Goal: Register for event/course

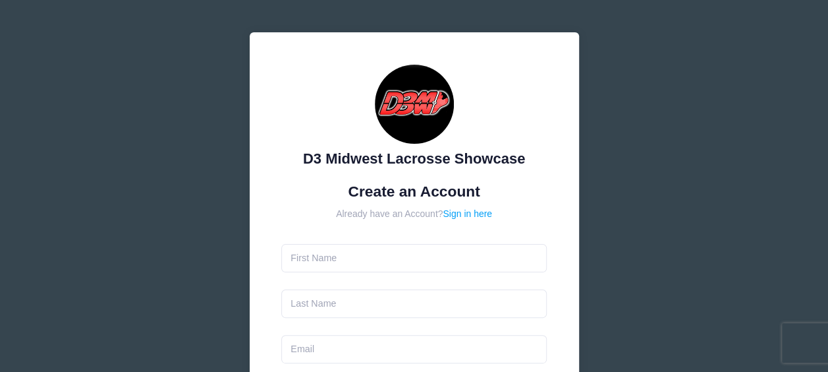
scroll to position [132, 0]
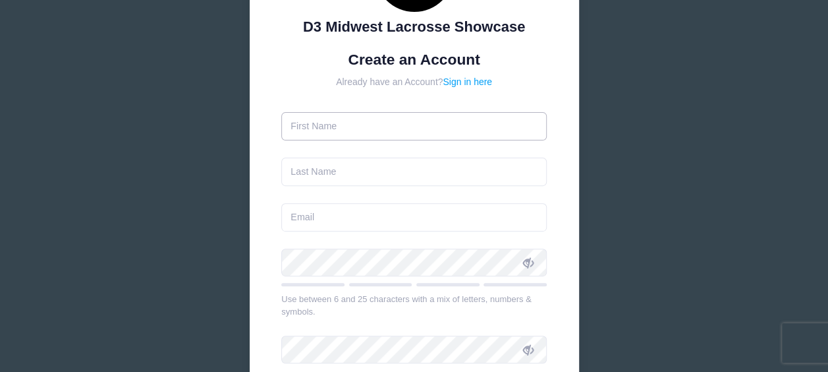
click at [312, 124] on input "text" at bounding box center [414, 126] width 266 height 28
type input "[PERSON_NAME]"
type input "[EMAIL_ADDRESS][DOMAIN_NAME]"
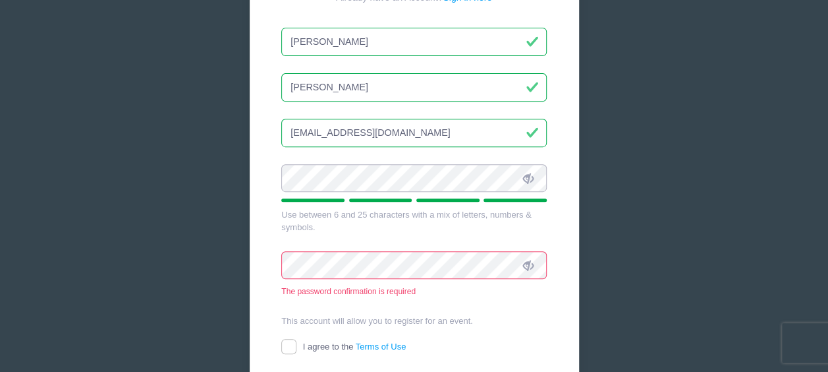
scroll to position [264, 0]
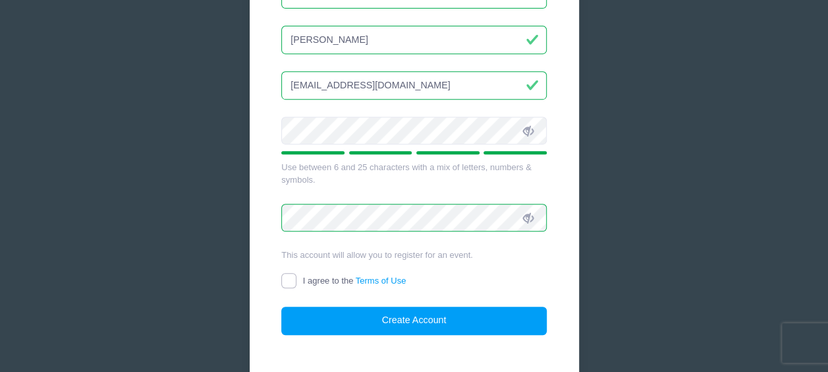
click at [294, 273] on input "I agree to the Terms of Use" at bounding box center [288, 280] width 15 height 15
checkbox input "true"
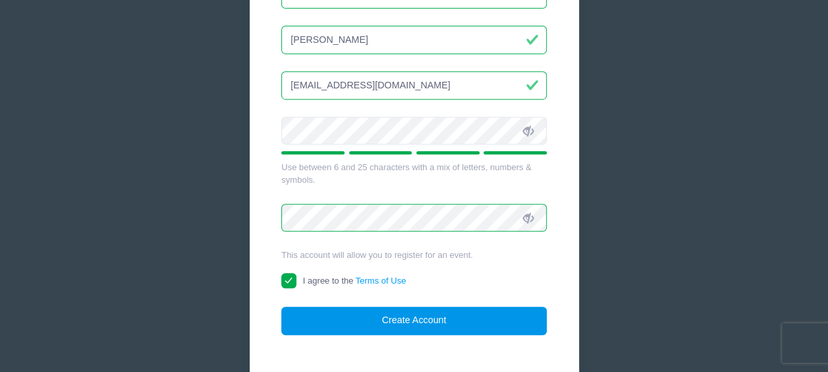
click at [396, 322] on button "Create Account" at bounding box center [414, 320] width 266 height 28
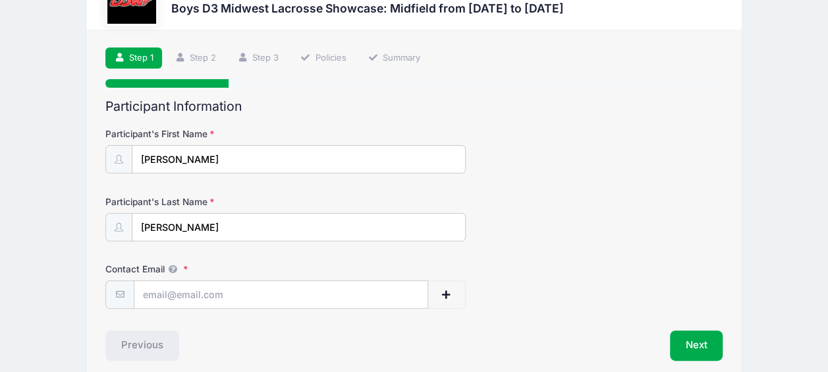
scroll to position [109, 0]
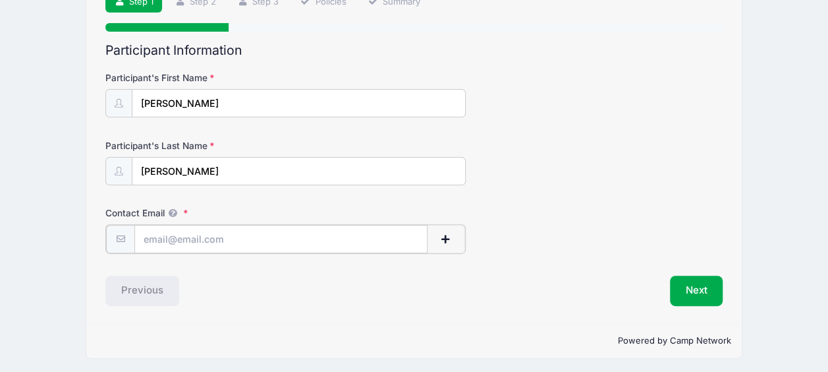
click at [223, 242] on input "Contact Email" at bounding box center [280, 239] width 293 height 28
type input "[EMAIL_ADDRESS][DOMAIN_NAME]"
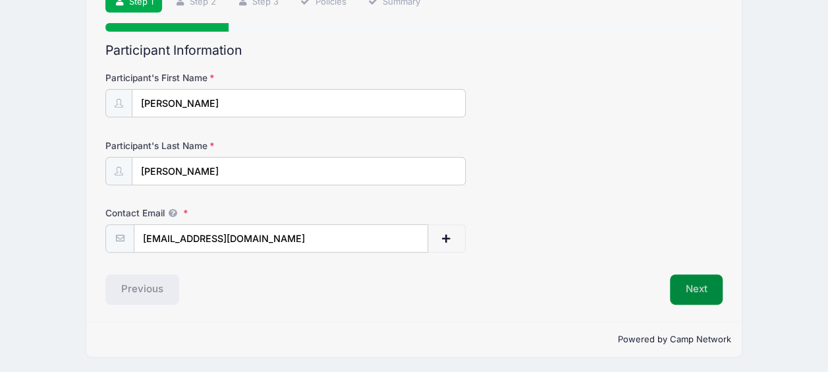
click at [709, 285] on button "Next" at bounding box center [696, 289] width 53 height 30
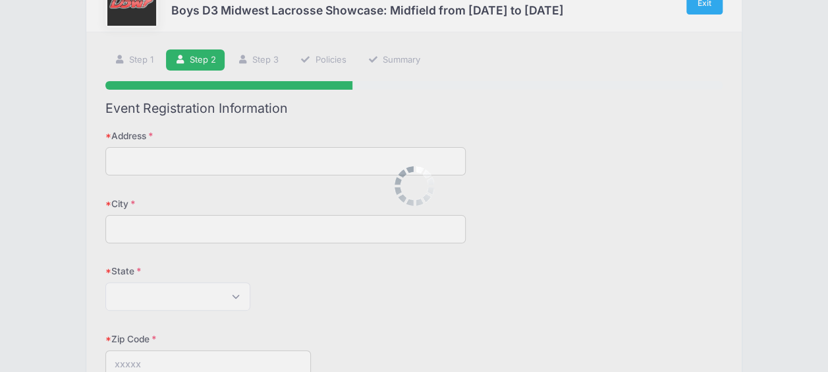
scroll to position [0, 0]
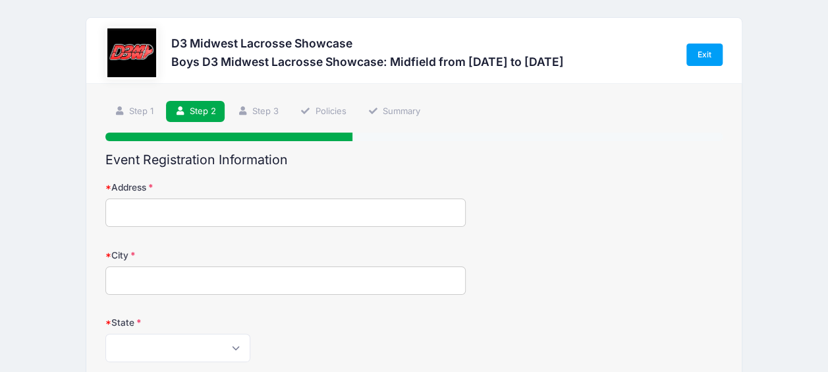
click at [181, 217] on input "Address" at bounding box center [285, 212] width 360 height 28
type input "5975 Aberfeldy Ct"
type input "Westerville"
select select "OH"
type input "43082"
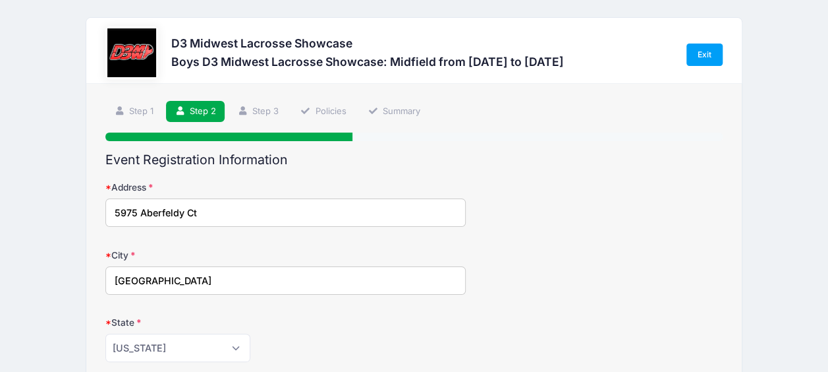
type input "(614) 599-8364"
type input "[EMAIL_ADDRESS][DOMAIN_NAME]"
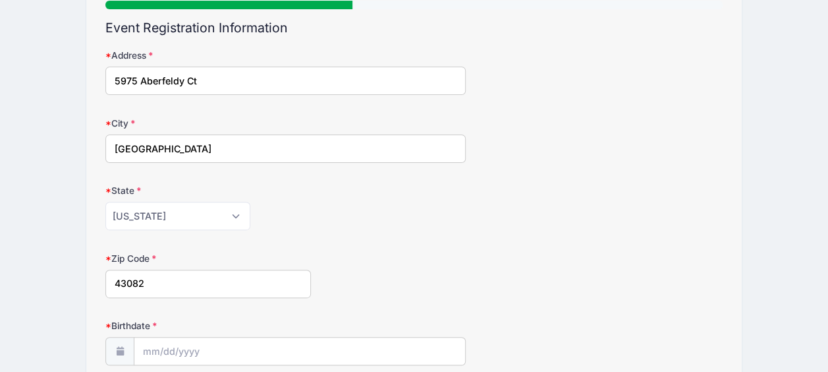
scroll to position [264, 0]
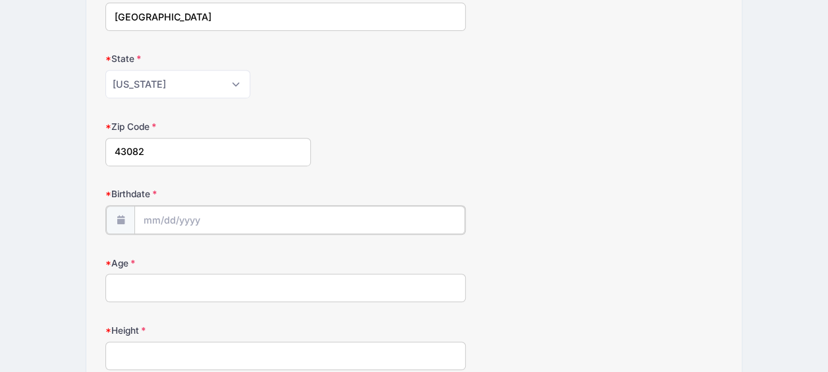
click at [200, 214] on input "Birthdate" at bounding box center [299, 220] width 330 height 28
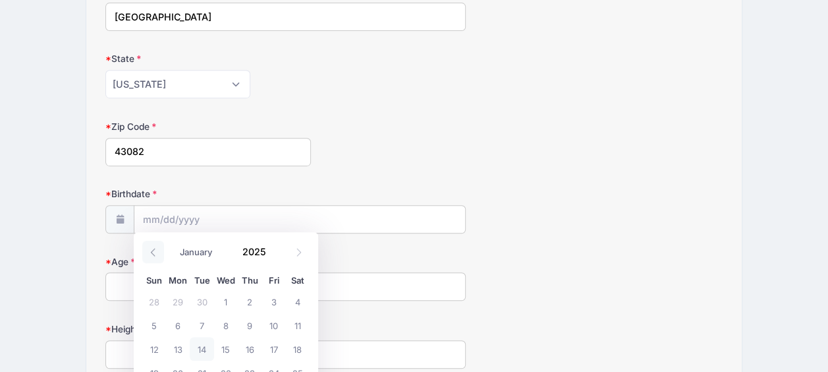
click at [154, 252] on icon at bounding box center [153, 252] width 9 height 9
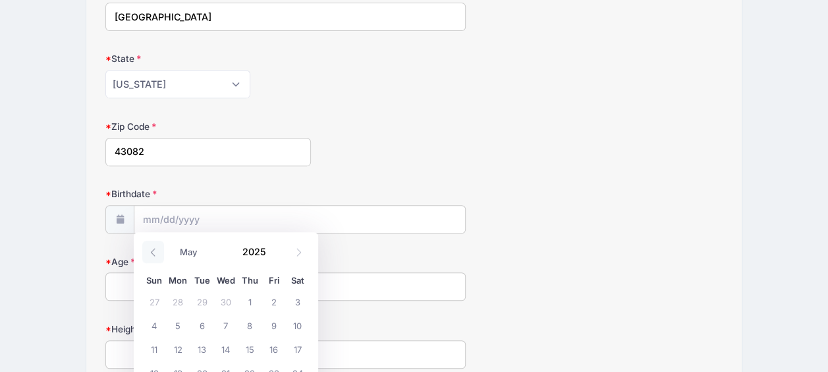
click at [154, 252] on icon at bounding box center [153, 252] width 9 height 9
select select "3"
drag, startPoint x: 154, startPoint y: 348, endPoint x: 171, endPoint y: 333, distance: 22.4
click at [155, 348] on span "13" at bounding box center [154, 349] width 24 height 24
type input "04/13/2025"
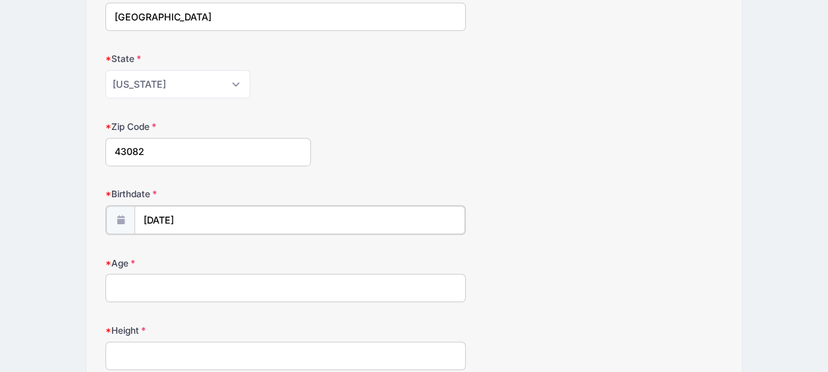
click at [222, 217] on input "04/13/2025" at bounding box center [299, 220] width 330 height 28
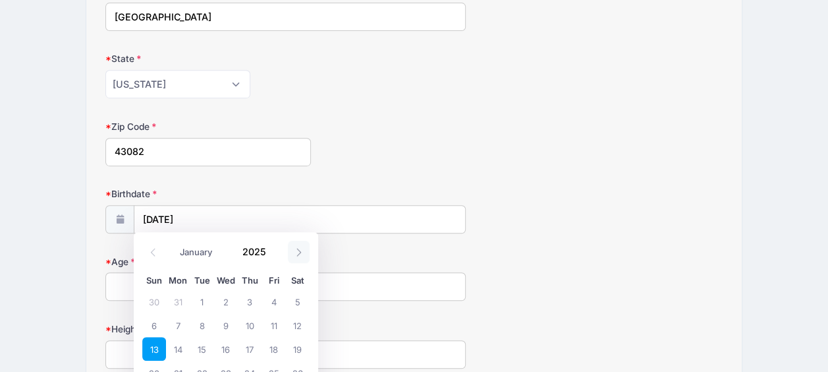
click at [298, 254] on icon at bounding box center [299, 252] width 9 height 9
click at [152, 250] on icon at bounding box center [153, 252] width 9 height 9
select select "3"
click at [252, 254] on input "2025" at bounding box center [257, 251] width 43 height 20
click at [273, 247] on span at bounding box center [274, 246] width 9 height 10
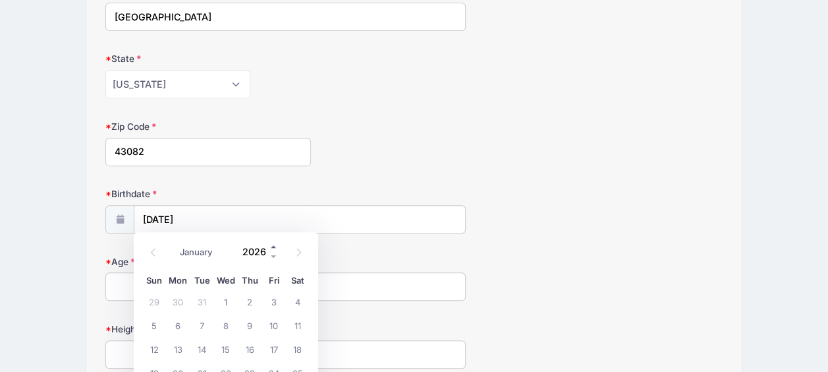
click at [273, 247] on span at bounding box center [274, 246] width 9 height 10
click at [271, 256] on span at bounding box center [274, 256] width 9 height 10
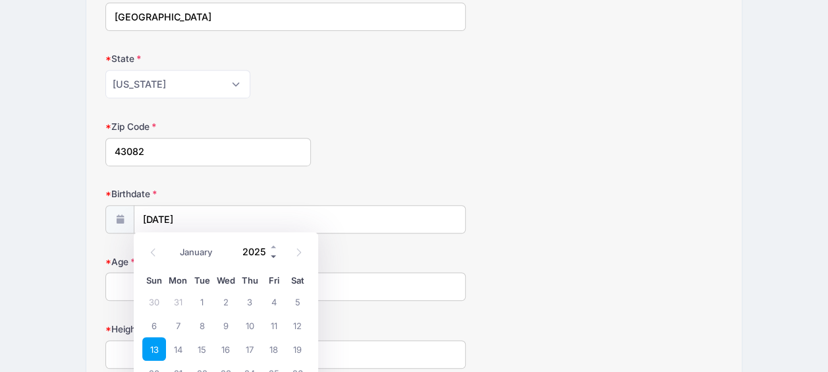
click at [271, 256] on span at bounding box center [274, 256] width 9 height 10
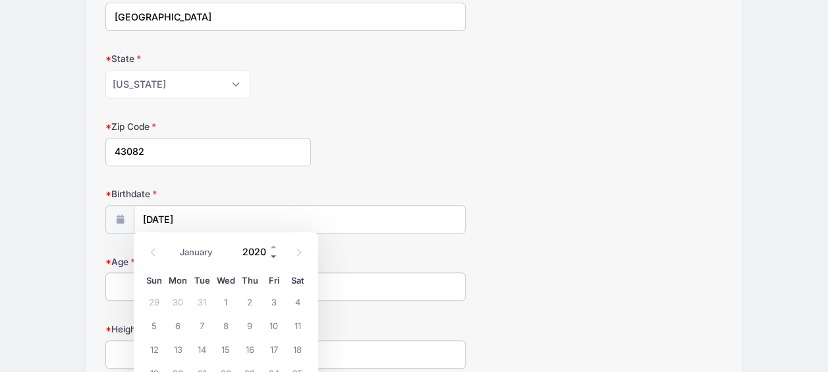
click at [271, 256] on span at bounding box center [274, 256] width 9 height 10
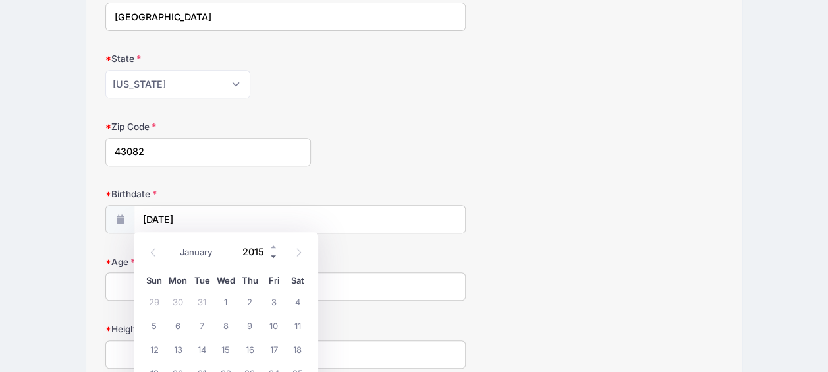
click at [271, 256] on span at bounding box center [274, 256] width 9 height 10
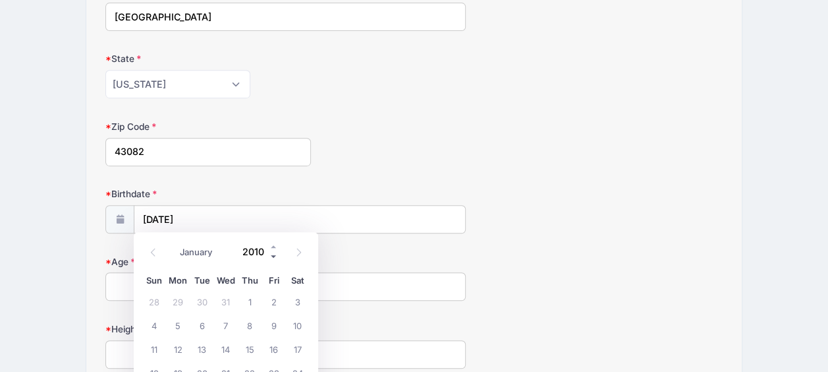
click at [271, 256] on span at bounding box center [274, 256] width 9 height 10
type input "2009"
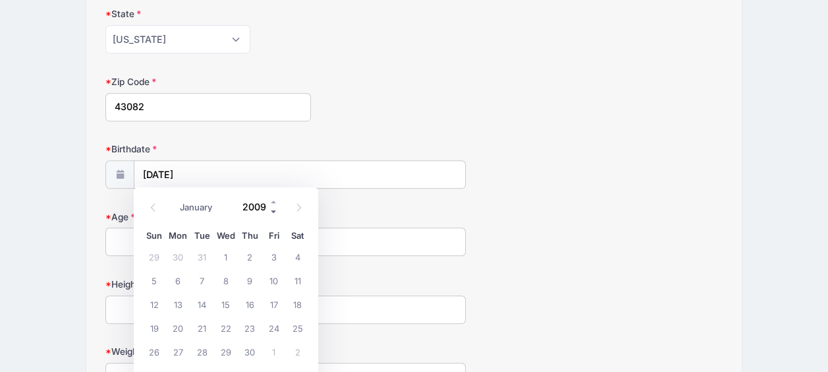
scroll to position [329, 0]
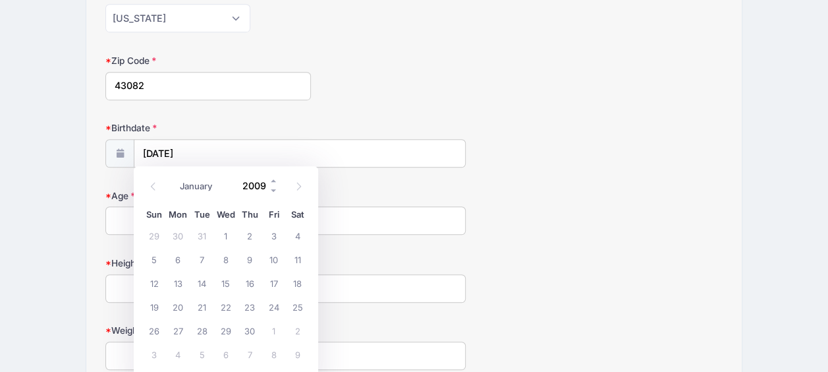
click at [261, 185] on input "2009" at bounding box center [257, 185] width 43 height 20
click at [179, 283] on span "13" at bounding box center [178, 283] width 24 height 24
type input "04/13/2009"
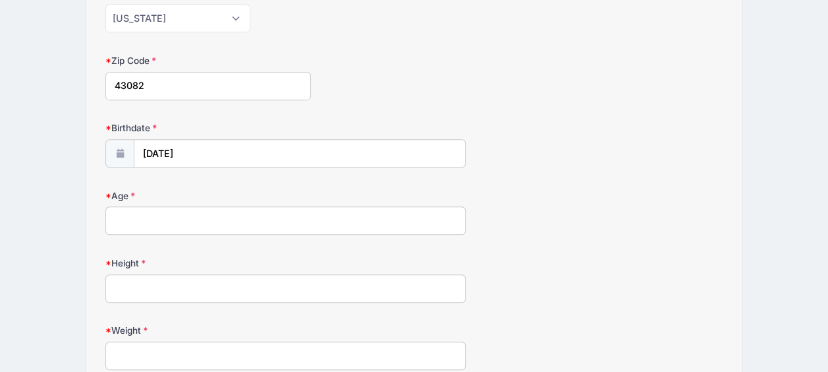
click at [146, 221] on input "Age" at bounding box center [285, 220] width 360 height 28
type input "16"
click at [144, 277] on input "Height" at bounding box center [285, 288] width 360 height 28
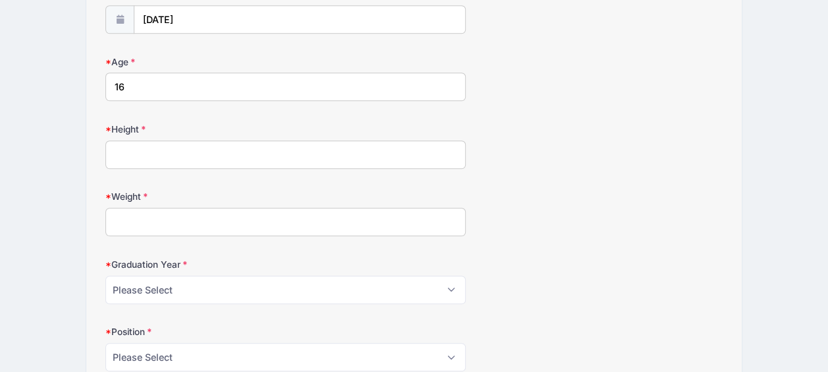
scroll to position [527, 0]
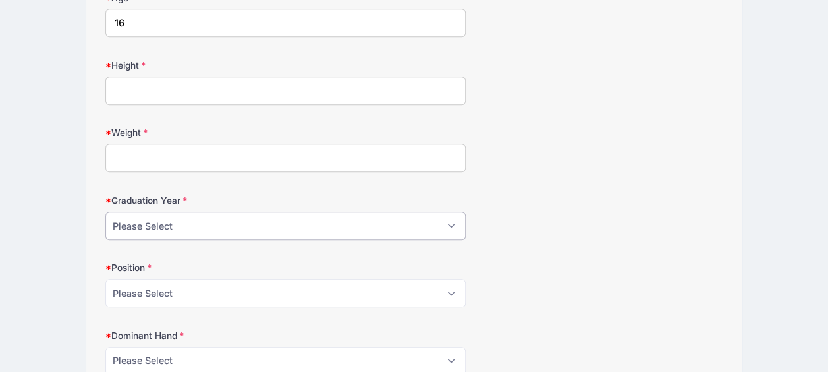
click at [152, 229] on select "Please Select 2024 2025 2026 2027 2028" at bounding box center [285, 226] width 360 height 28
select select "2027"
click at [105, 212] on select "Please Select 2024 2025 2026 2027 2028" at bounding box center [285, 226] width 360 height 28
click at [144, 288] on select "Please Select Attack Midfield Defense Goalie LSM Face Off" at bounding box center [285, 293] width 360 height 28
select select "Midfield"
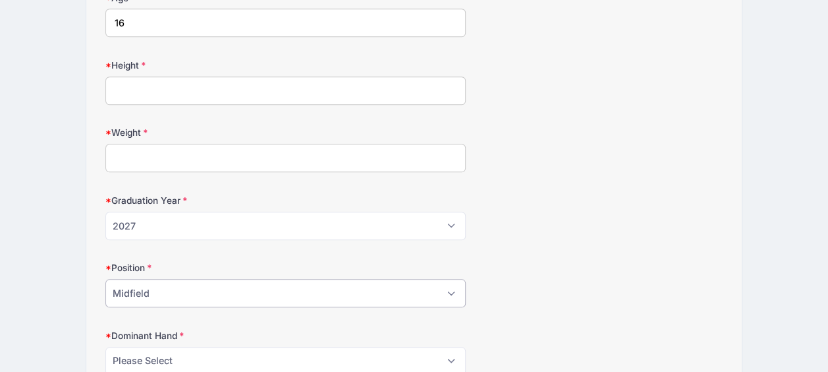
click at [105, 279] on select "Please Select Attack Midfield Defense Goalie LSM Face Off" at bounding box center [285, 293] width 360 height 28
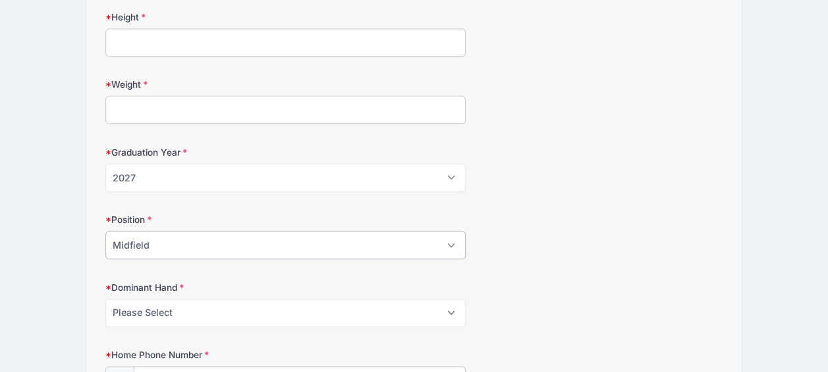
scroll to position [593, 0]
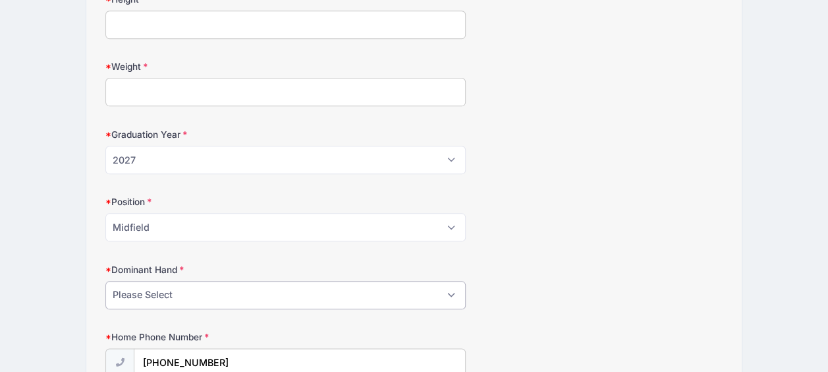
click at [161, 286] on select "Please Select Right Left" at bounding box center [285, 295] width 360 height 28
select select "Right"
click at [105, 281] on select "Please Select Right Left" at bounding box center [285, 295] width 360 height 28
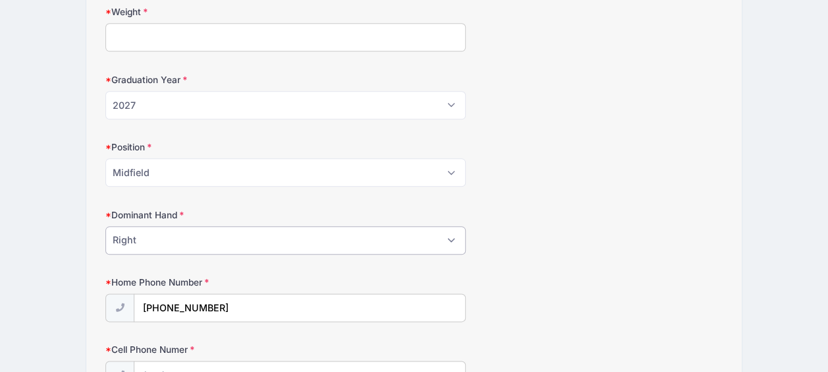
scroll to position [725, 0]
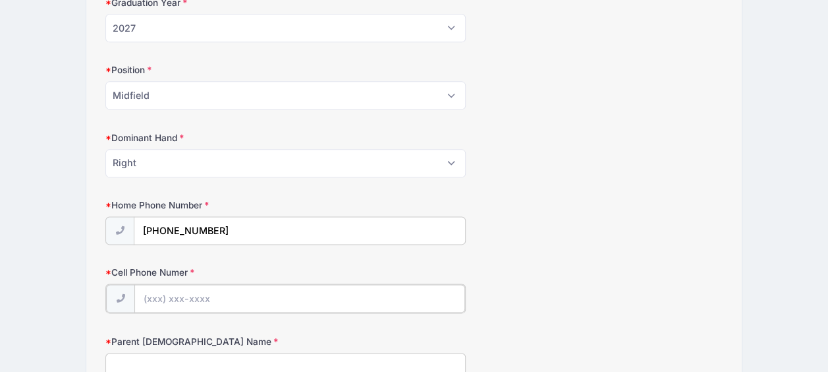
click at [215, 286] on input "Cell Phone Numer" at bounding box center [299, 298] width 330 height 28
type input "(614) 270-5839"
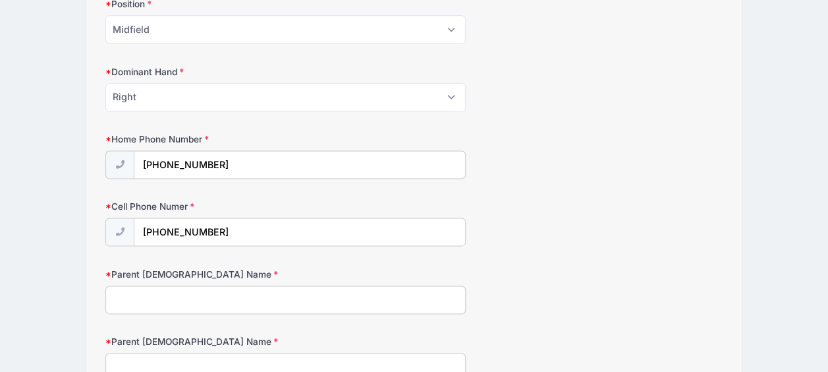
click at [150, 288] on input "Parent 1 Name" at bounding box center [285, 299] width 360 height 28
type input "Sarah Woloch"
click at [127, 357] on input "Parent 2 Name" at bounding box center [285, 367] width 360 height 28
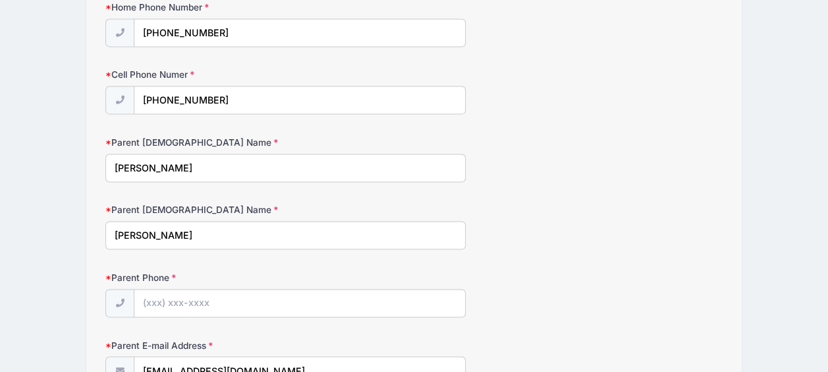
scroll to position [988, 0]
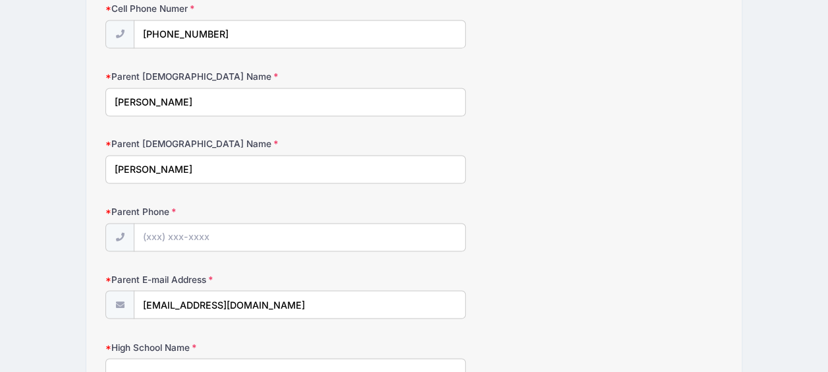
type input "Kevin Henry"
click at [201, 229] on input "Parent Phone" at bounding box center [299, 237] width 330 height 28
type input "(614) 270-5839"
drag, startPoint x: 285, startPoint y: 299, endPoint x: 138, endPoint y: 299, distance: 146.3
click at [138, 299] on input "[EMAIL_ADDRESS][DOMAIN_NAME]" at bounding box center [299, 305] width 330 height 28
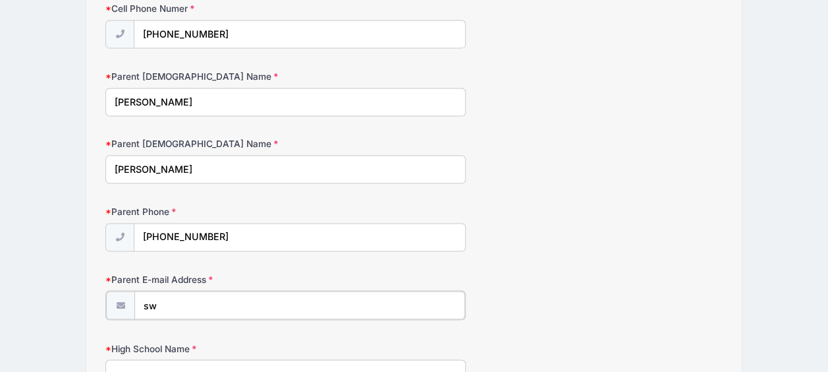
type input "swoloch@victoria.com"
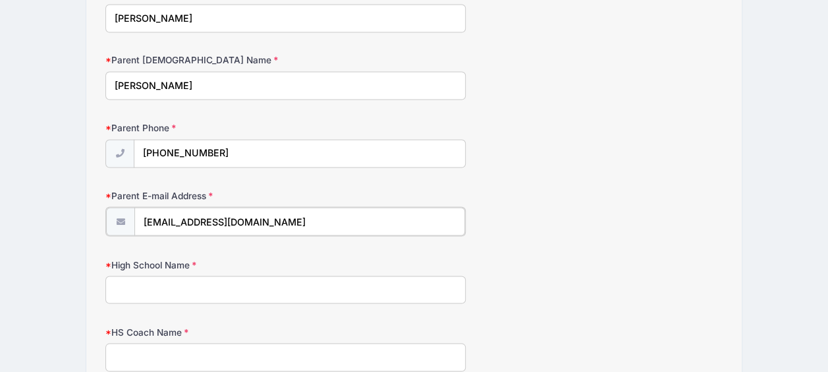
scroll to position [1120, 0]
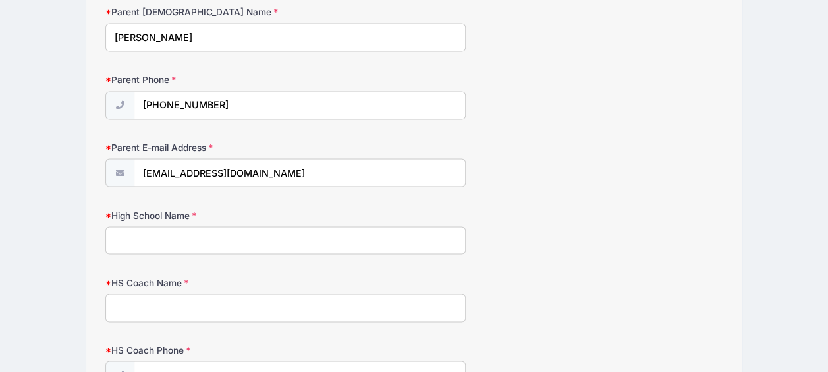
click at [132, 235] on input "High School Name" at bounding box center [285, 240] width 360 height 28
type input "Olentangy Orange High School"
click at [142, 295] on input "HS Coach Name" at bounding box center [285, 307] width 360 height 28
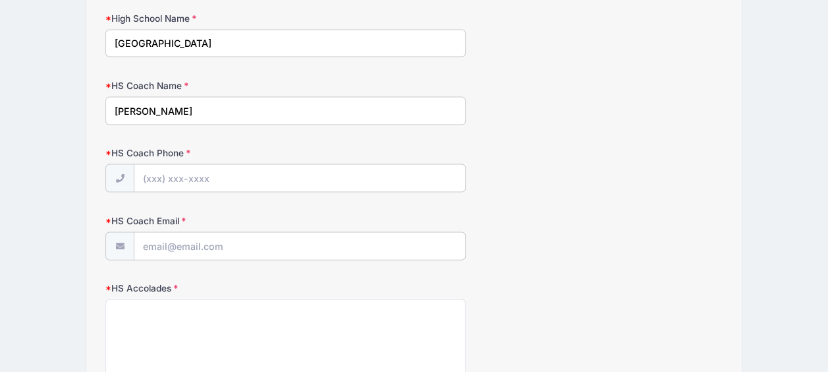
scroll to position [1318, 0]
type input "Nate Nelson"
click at [169, 169] on input "HS Coach Phone" at bounding box center [299, 177] width 330 height 28
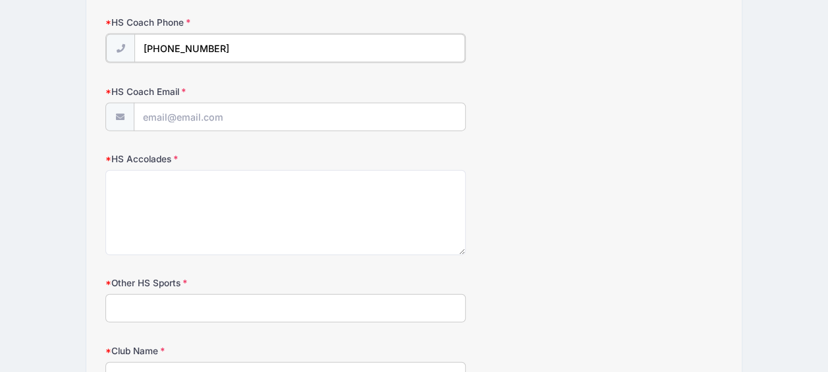
scroll to position [1450, 0]
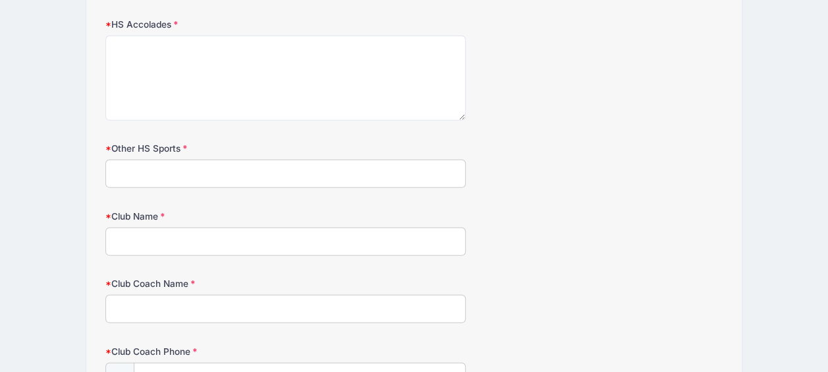
type input "(614) 563-9294"
click at [197, 164] on input "Other HS Sports" at bounding box center [285, 173] width 360 height 28
type input "Hockey"
type input "Resolute"
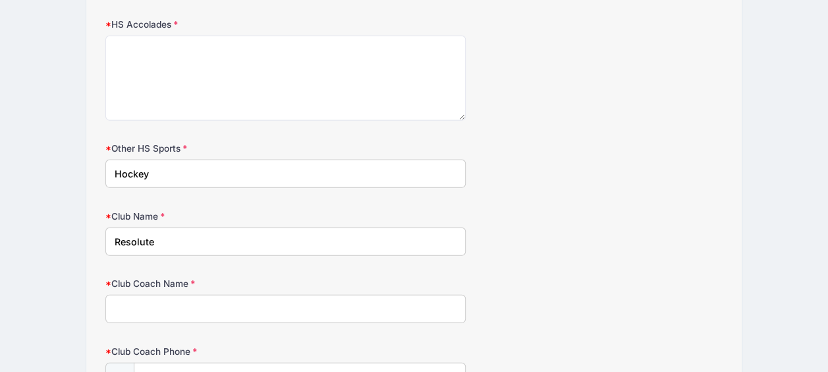
click at [188, 299] on input "Club Coach Name" at bounding box center [285, 309] width 360 height 28
type input "T"
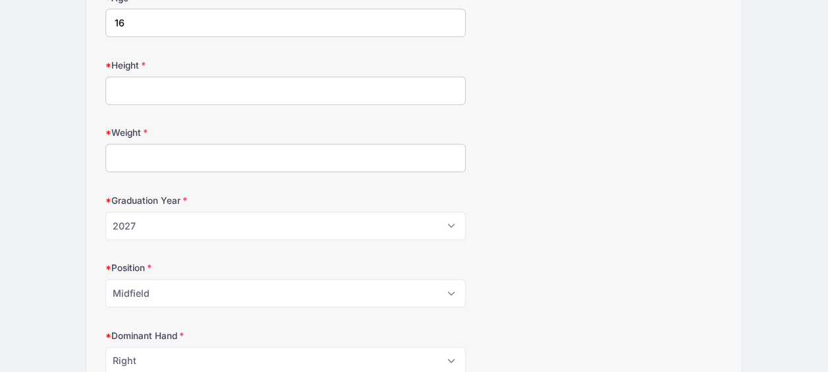
scroll to position [395, 0]
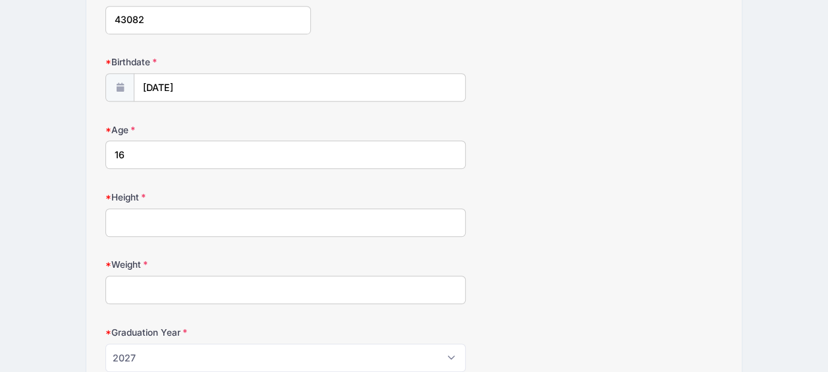
click at [164, 211] on input "Height" at bounding box center [285, 222] width 360 height 28
type input "5"11"
click at [142, 282] on input "Weight" at bounding box center [285, 289] width 360 height 28
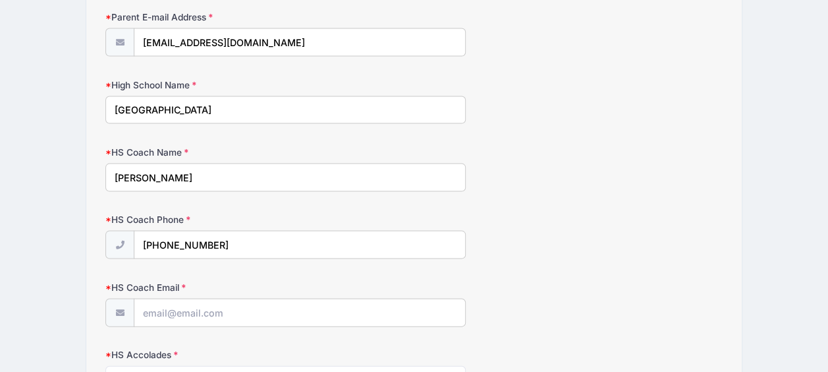
scroll to position [1252, 0]
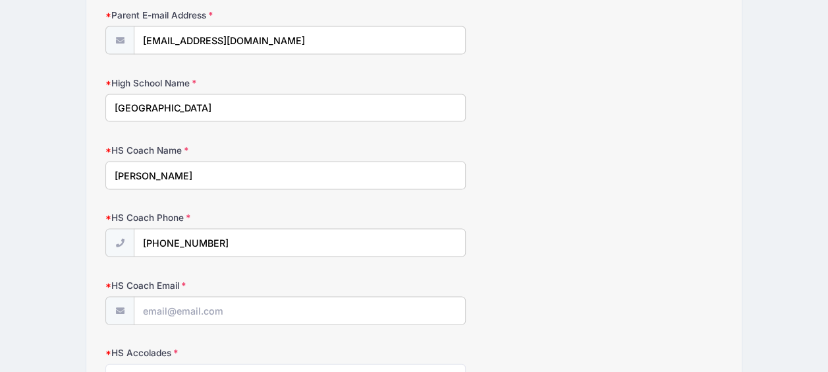
type input "160"
click at [262, 306] on input "HS Coach Email" at bounding box center [299, 311] width 330 height 28
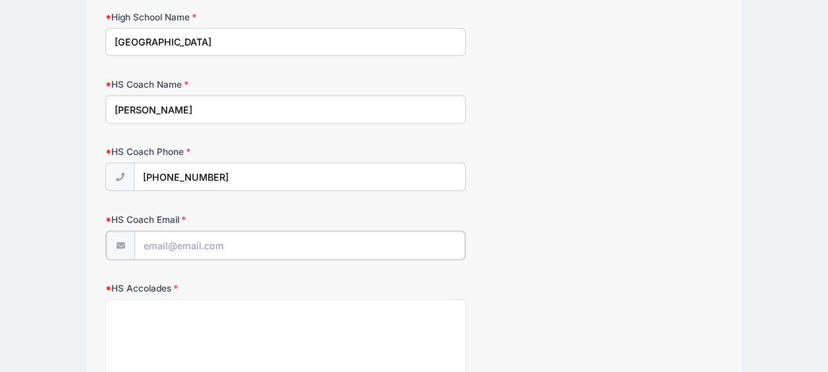
scroll to position [1450, 0]
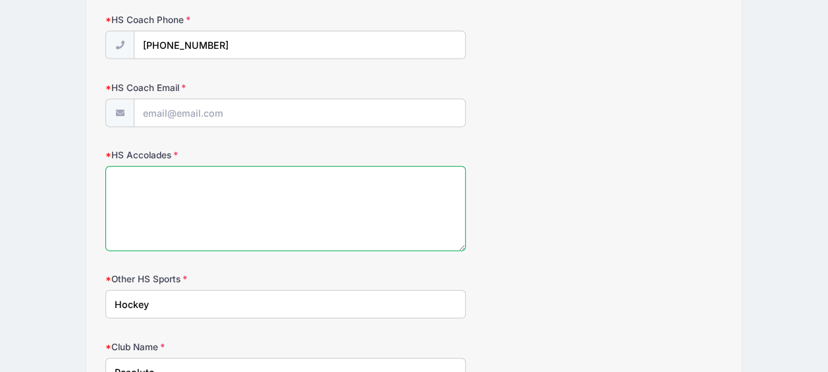
click at [178, 178] on textarea "HS Accolades" at bounding box center [285, 208] width 360 height 85
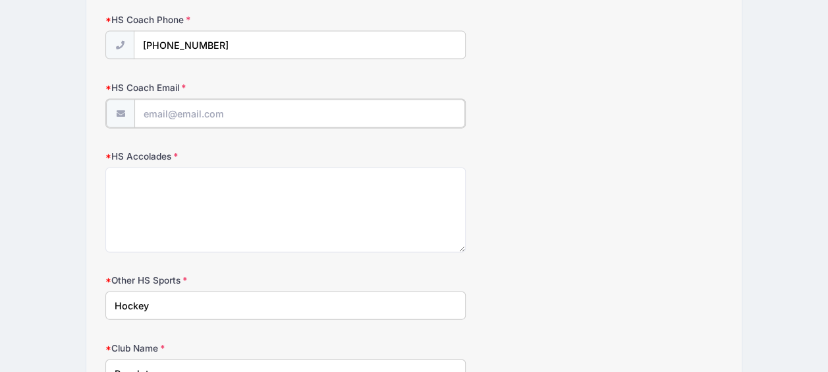
click at [167, 107] on input "HS Coach Email" at bounding box center [299, 114] width 330 height 28
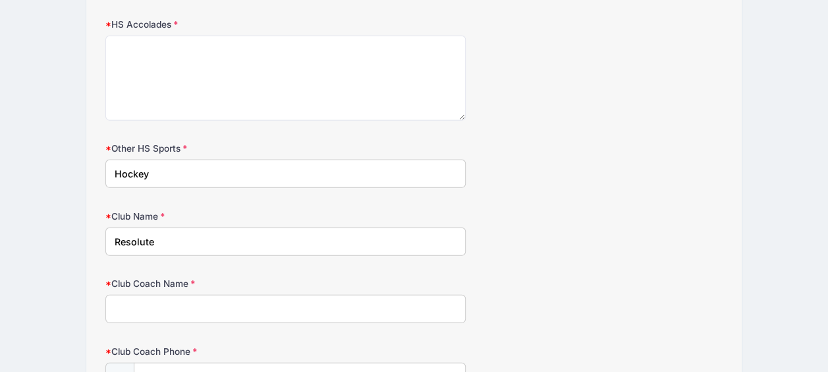
type input "Nathan_nelson@olsd.us"
click at [194, 295] on input "Club Coach Name" at bounding box center [285, 309] width 360 height 28
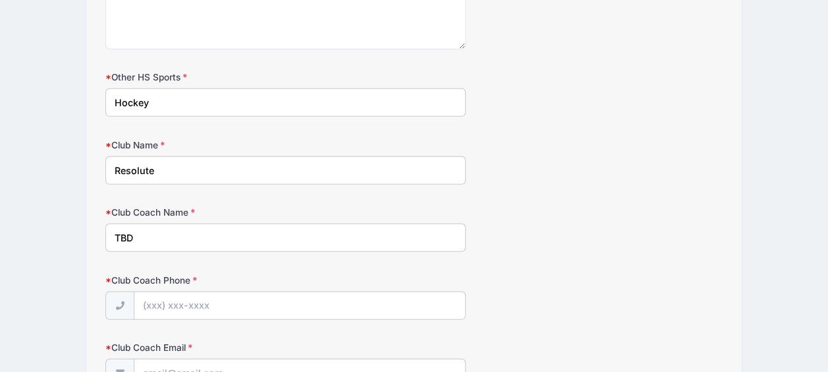
scroll to position [1712, 0]
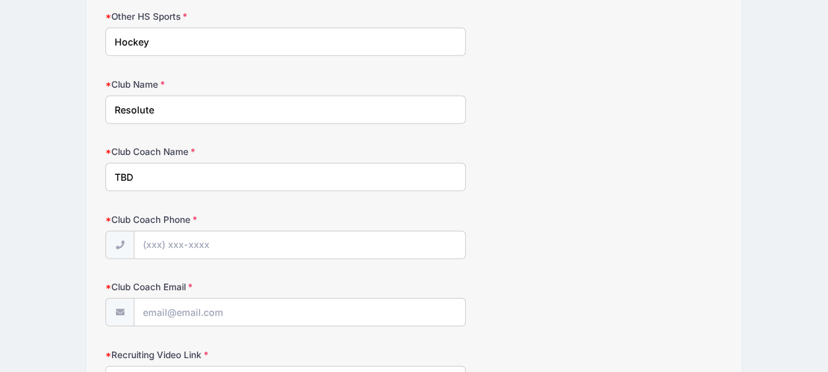
type input "TBD"
click at [146, 233] on input "Club Coach Phone" at bounding box center [299, 245] width 330 height 28
type input "TBD"
click at [200, 306] on input "Club Coach Email" at bounding box center [299, 313] width 330 height 28
type input "TBD"
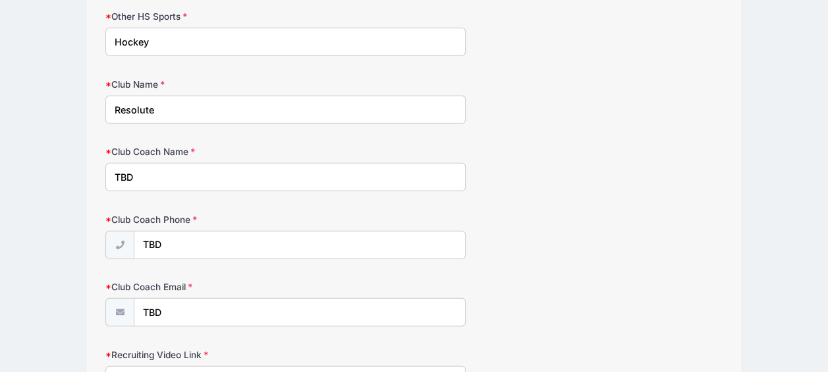
click at [148, 163] on input "TBD" at bounding box center [285, 177] width 360 height 28
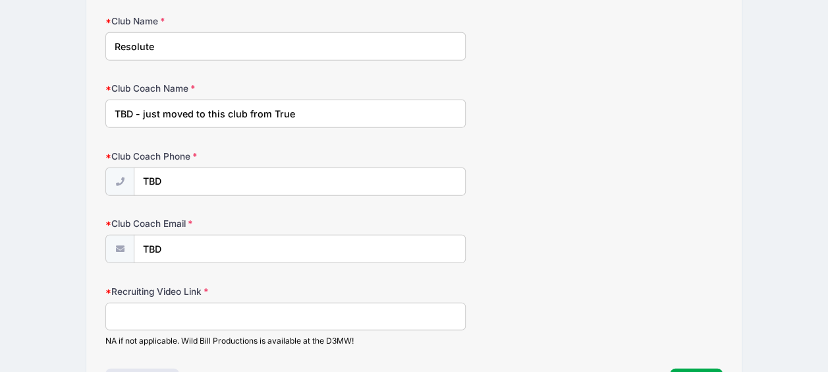
scroll to position [1844, 0]
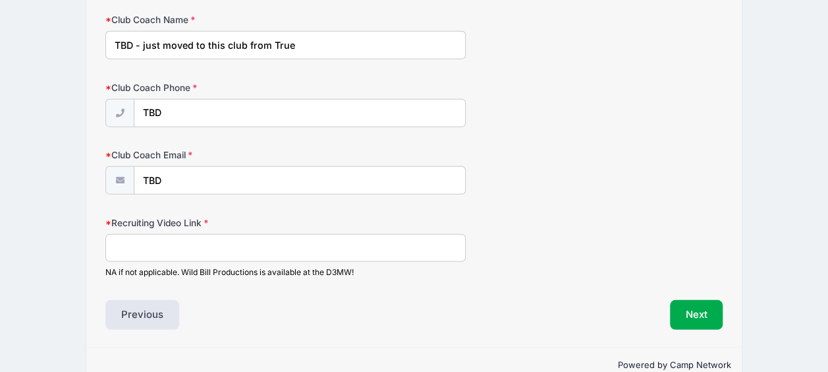
type input "TBD - just moved to this club from True"
click at [154, 234] on input "Recruiting Video Link" at bounding box center [285, 248] width 360 height 28
